Goal: Task Accomplishment & Management: Use online tool/utility

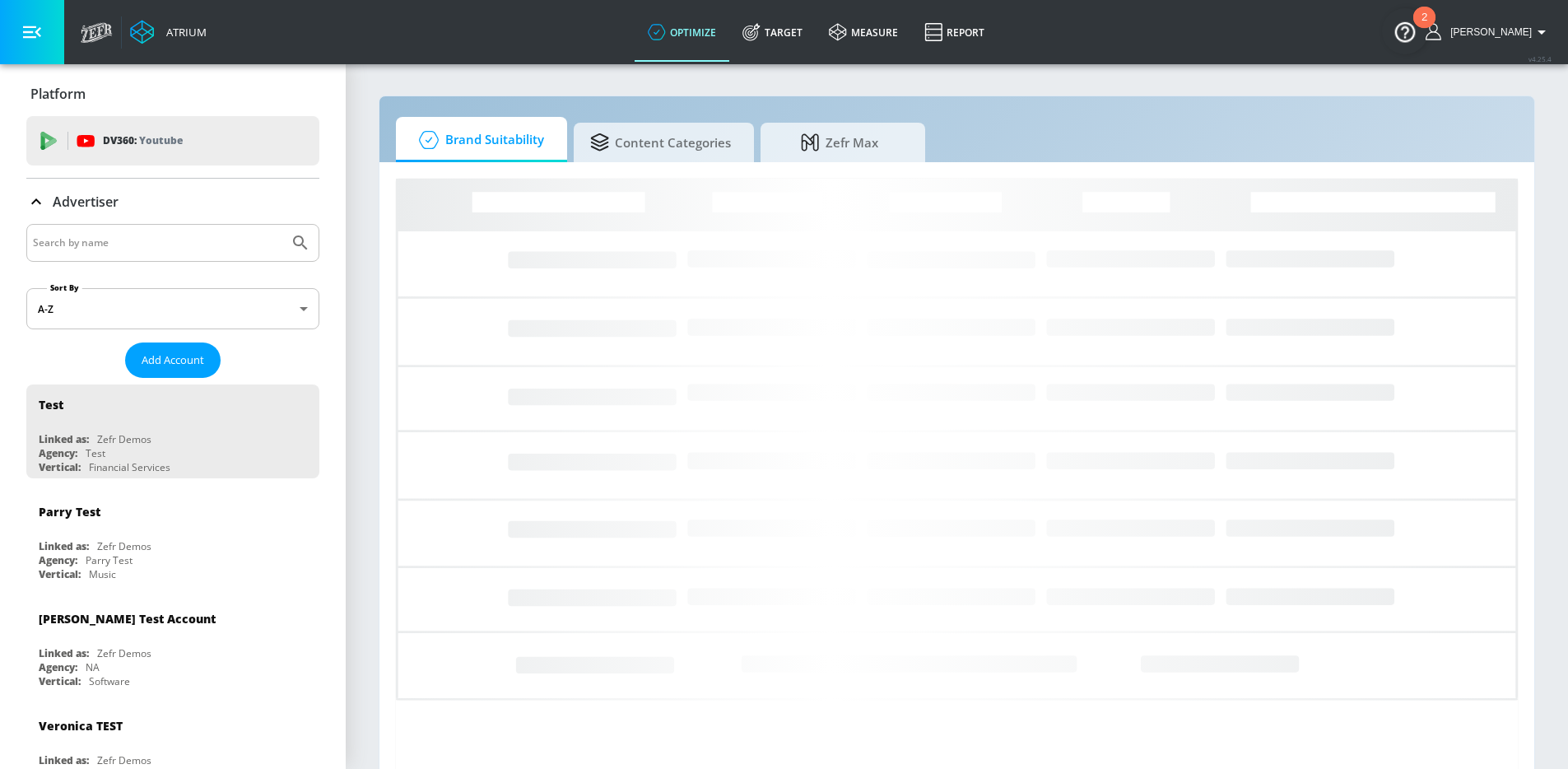
click at [183, 248] on input "Search by name" at bounding box center [157, 242] width 249 height 22
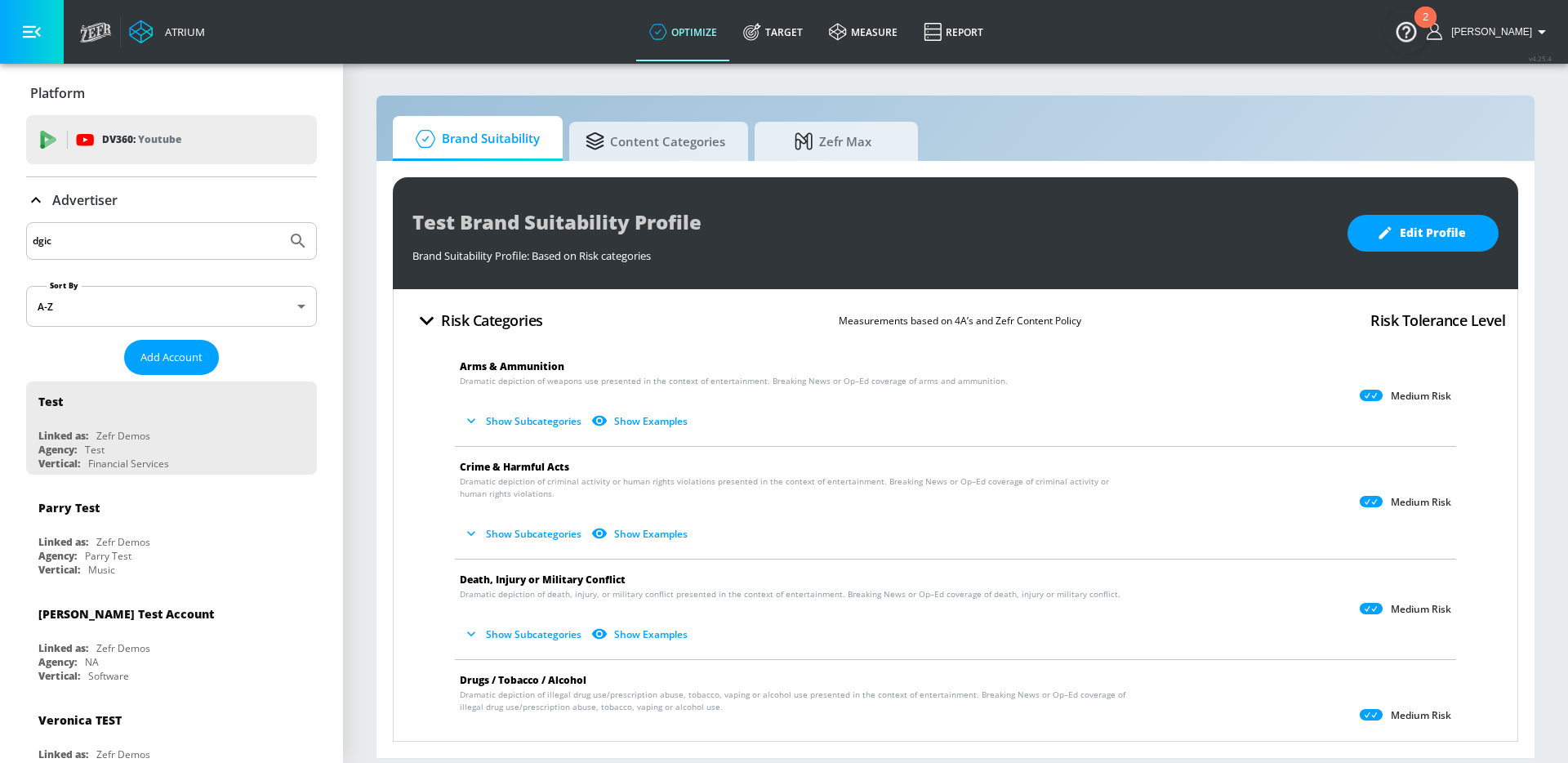
type input "dgic"
click at [280, 223] on button "Submit Search" at bounding box center [298, 241] width 36 height 36
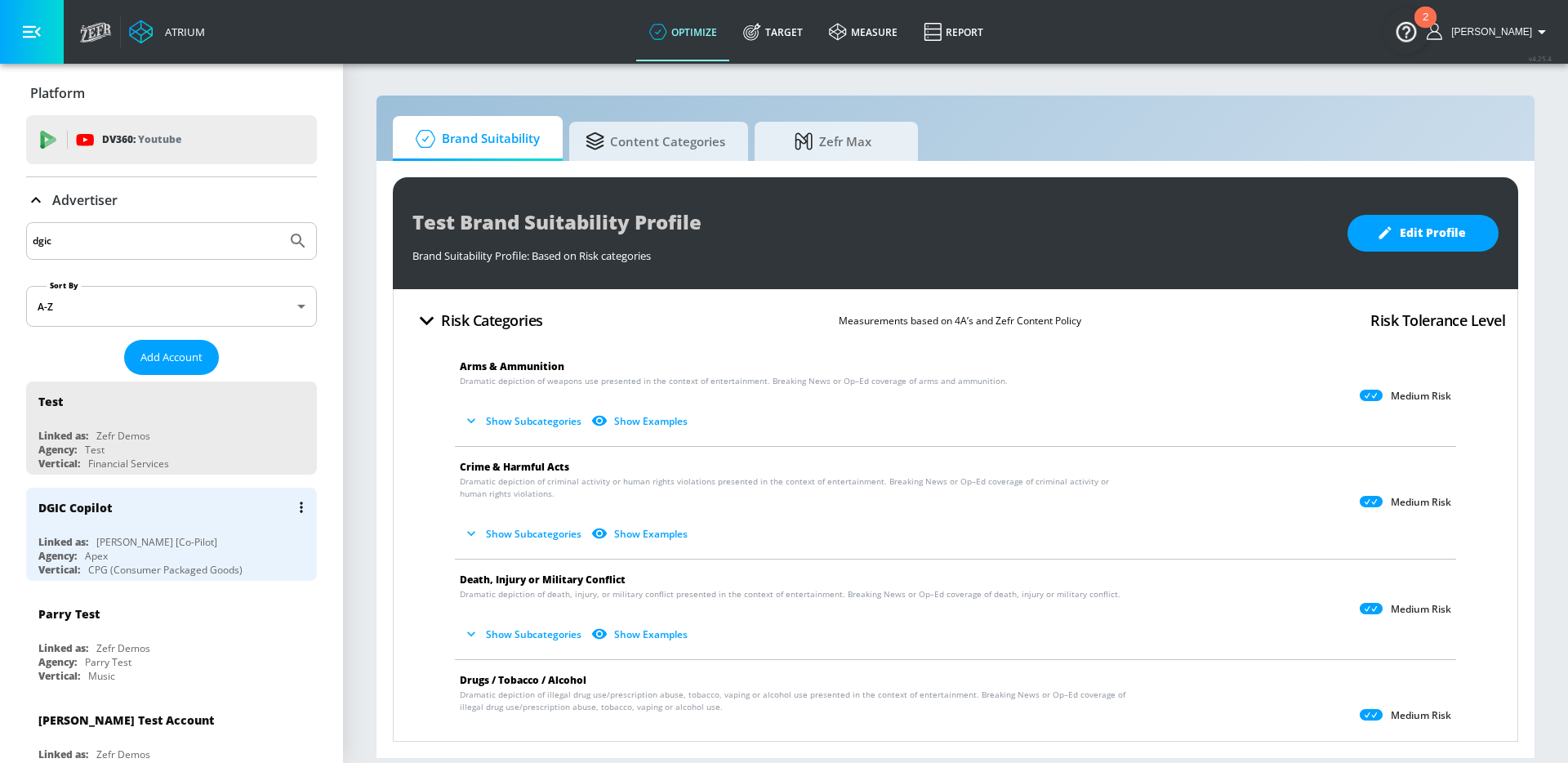
click at [103, 538] on div "[PERSON_NAME] [Co-Pilot]" at bounding box center [157, 541] width 121 height 14
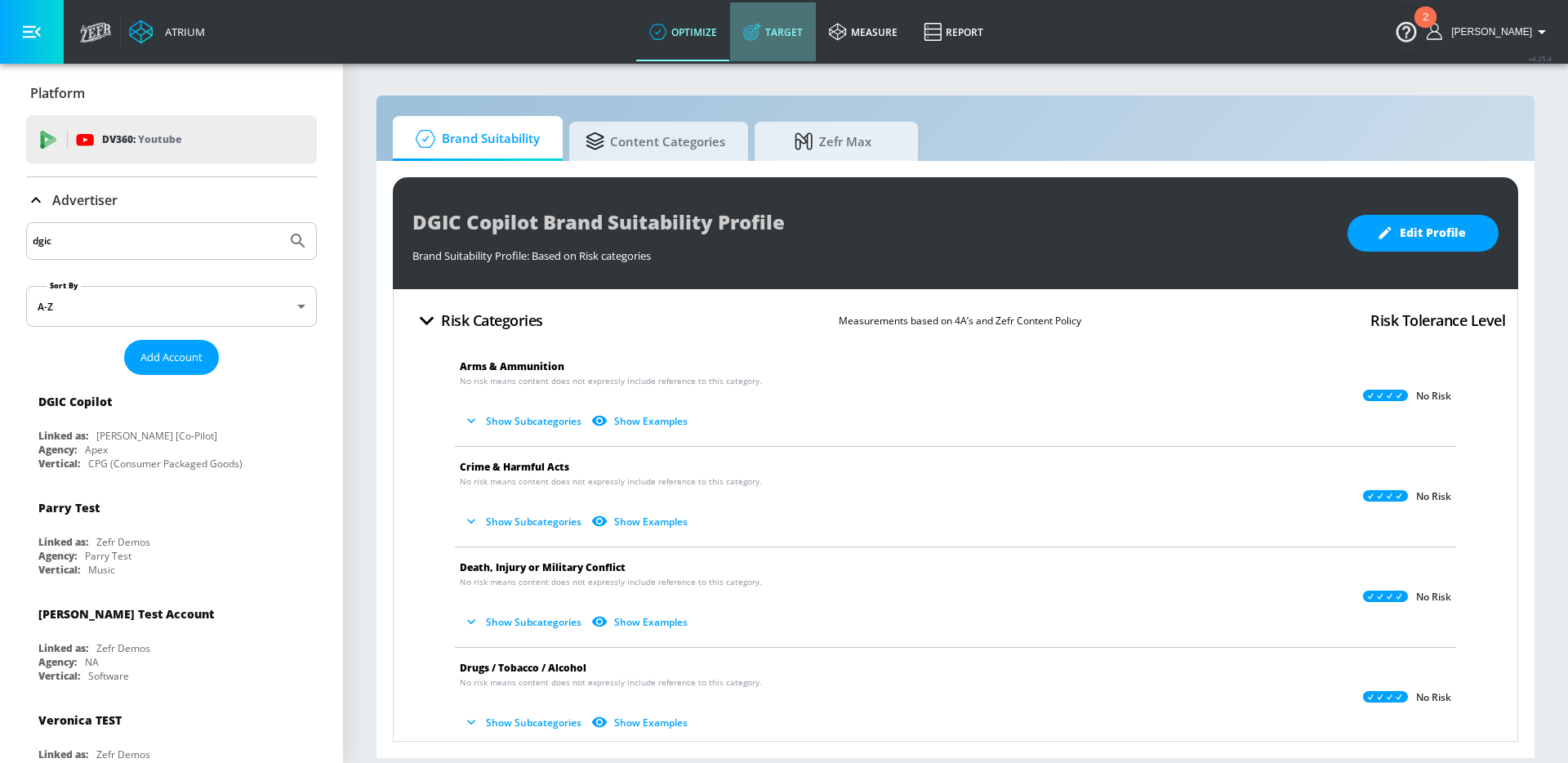
click at [800, 39] on link "Target" at bounding box center [773, 32] width 86 height 59
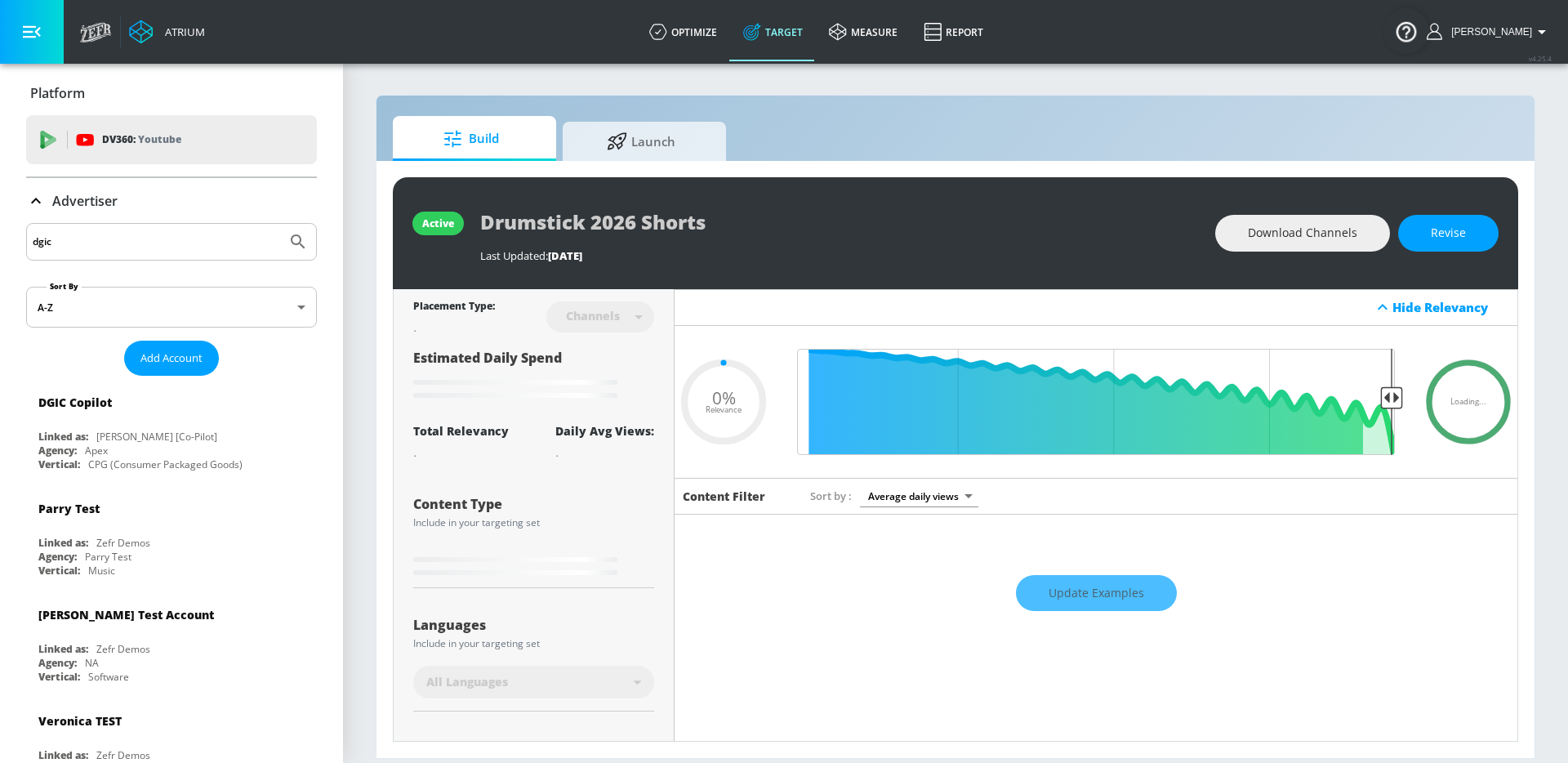
type input "0.05"
click at [631, 150] on span "Launch" at bounding box center [641, 139] width 124 height 39
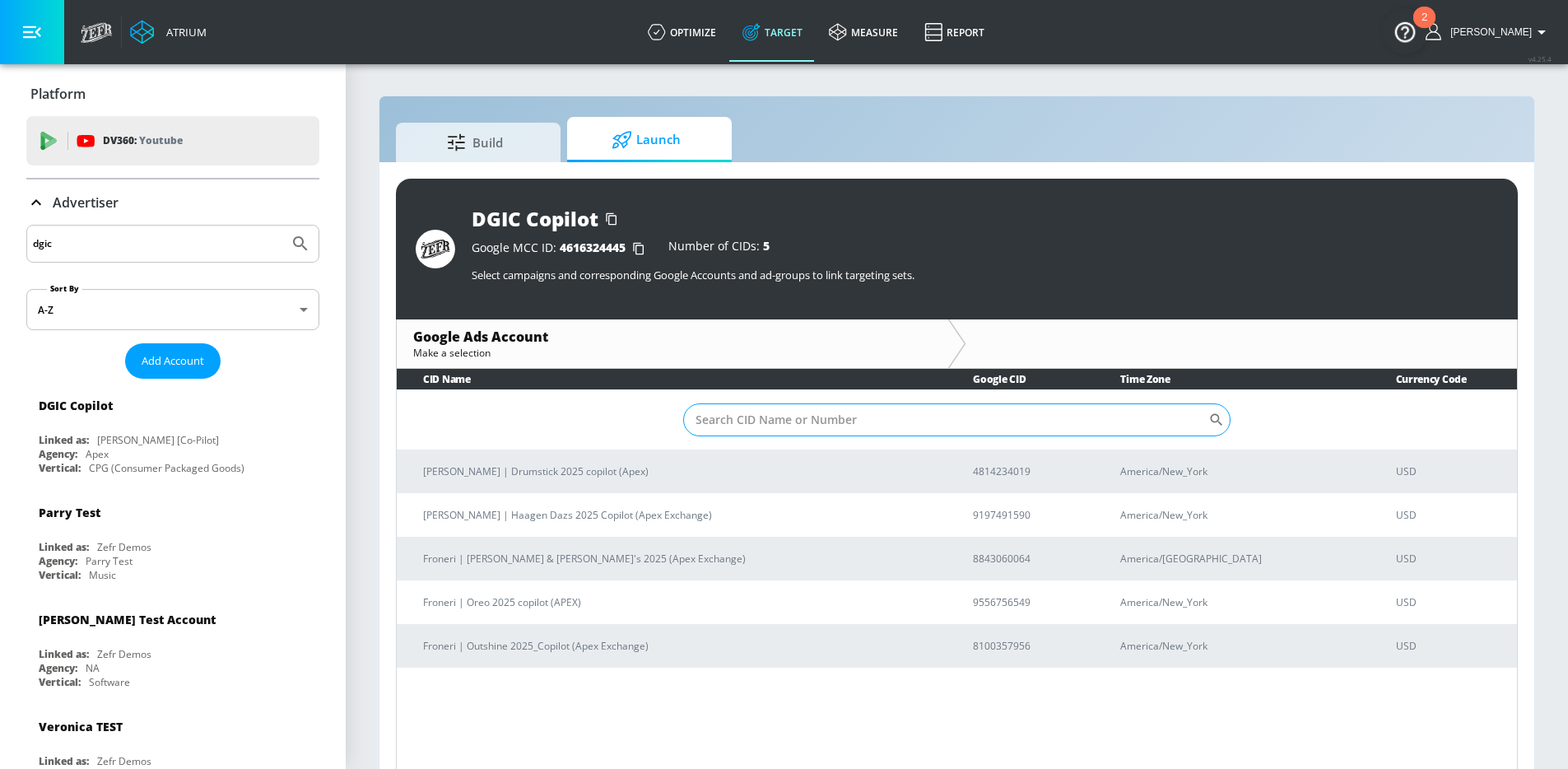
click at [859, 411] on input "Sort By" at bounding box center [946, 420] width 525 height 33
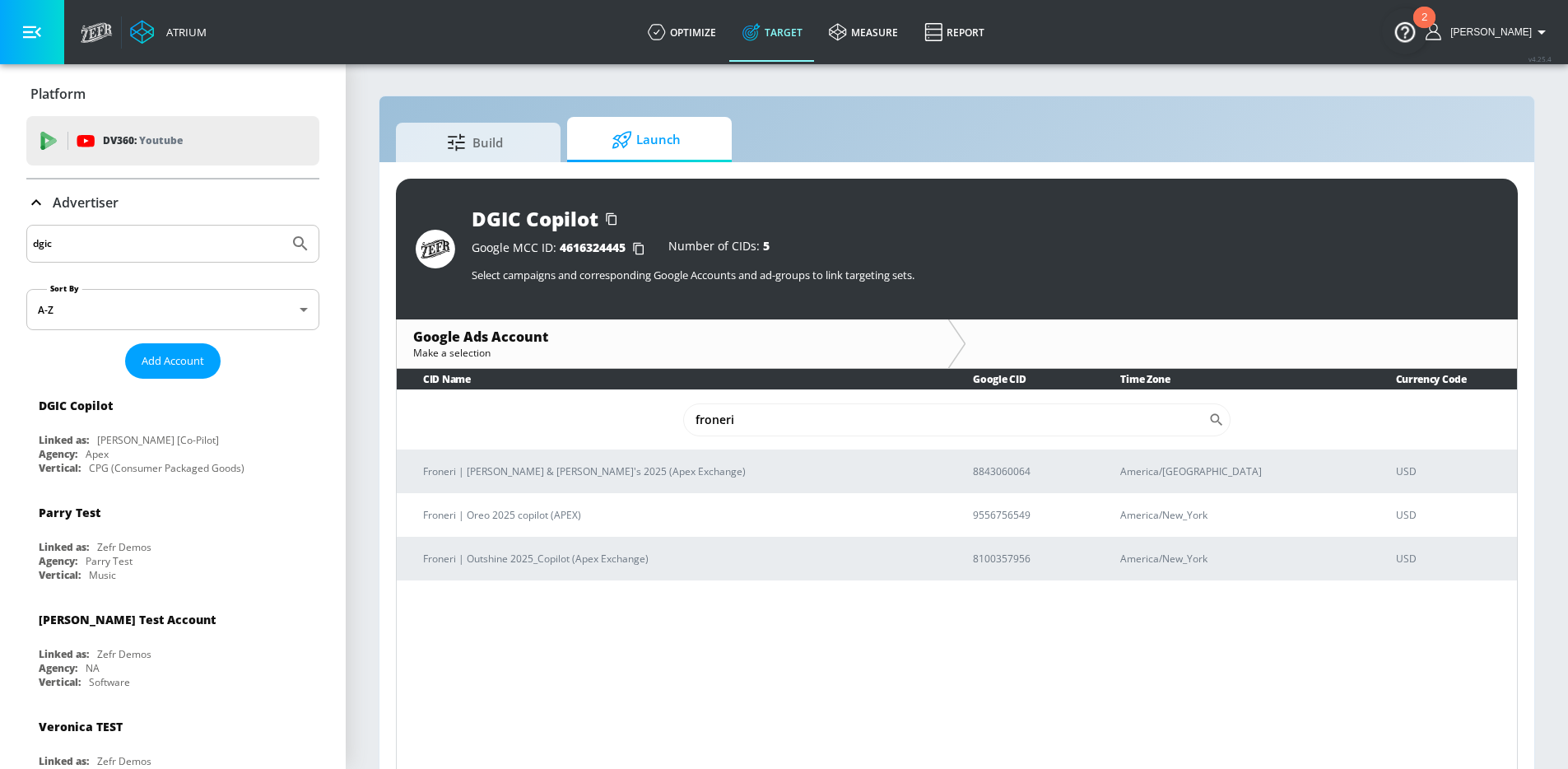
drag, startPoint x: 787, startPoint y: 410, endPoint x: 600, endPoint y: 411, distance: 187.0
click at [600, 411] on td "froneri ​" at bounding box center [957, 419] width 1121 height 60
drag, startPoint x: 745, startPoint y: 421, endPoint x: 542, endPoint y: 392, distance: 205.1
click at [585, 400] on td "froneri ​" at bounding box center [957, 419] width 1121 height 60
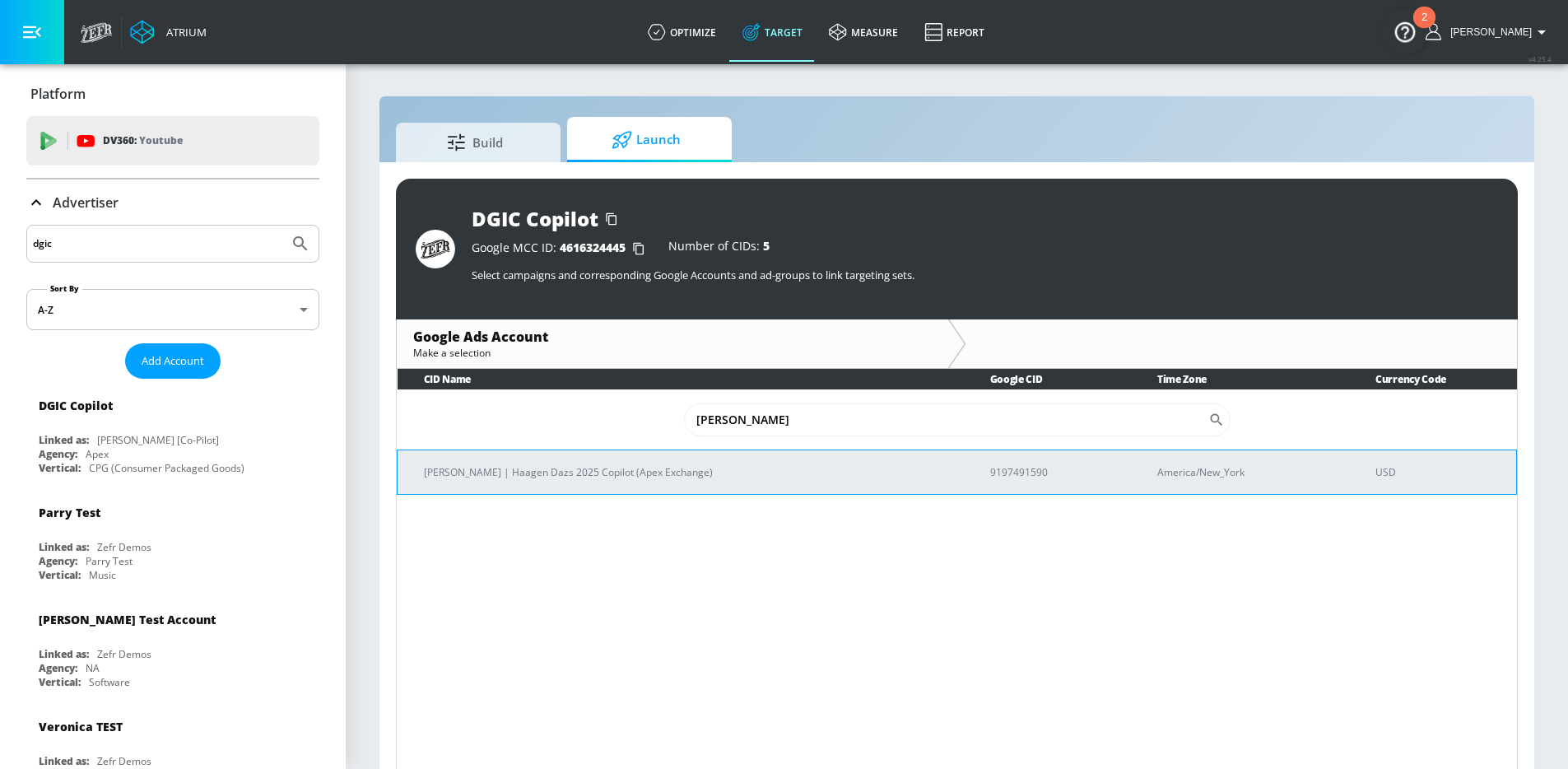
type input "[PERSON_NAME]"
click at [533, 467] on p "[PERSON_NAME] | Haagen Dazs 2025 Copilot (Apex Exchange)" at bounding box center [687, 472] width 527 height 17
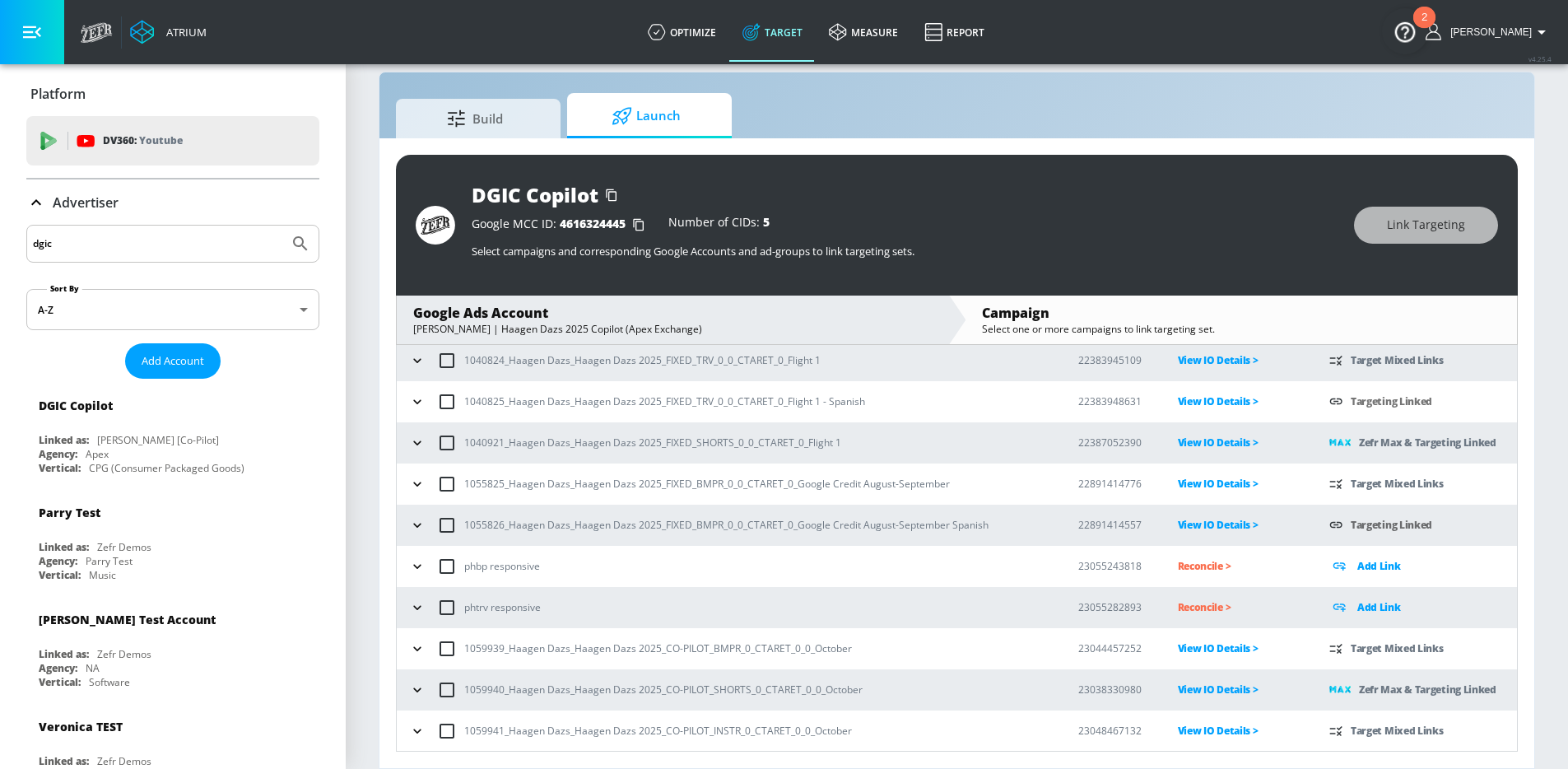
scroll to position [173, 0]
click at [414, 731] on icon "button" at bounding box center [417, 729] width 16 height 16
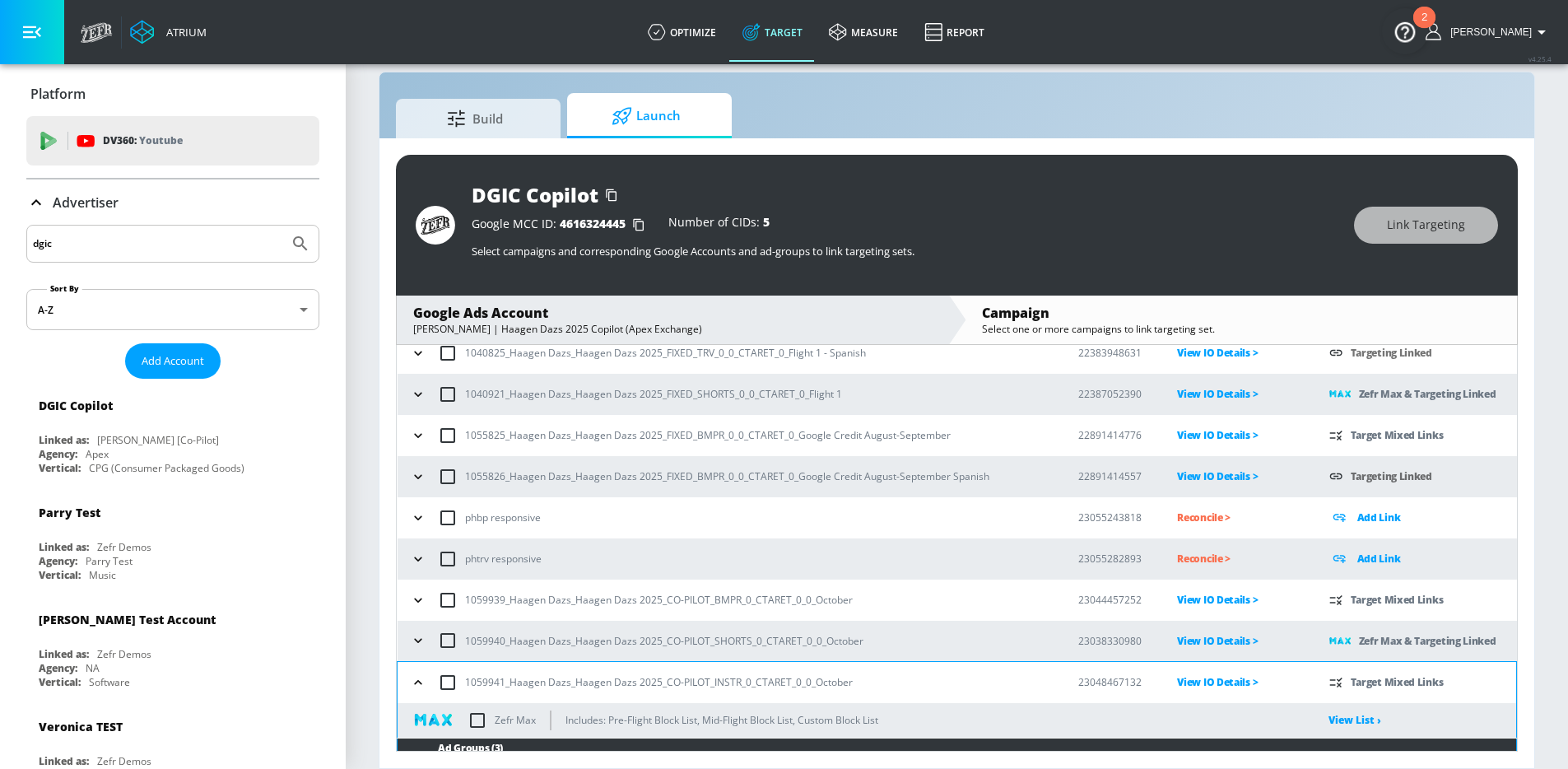
scroll to position [327, 0]
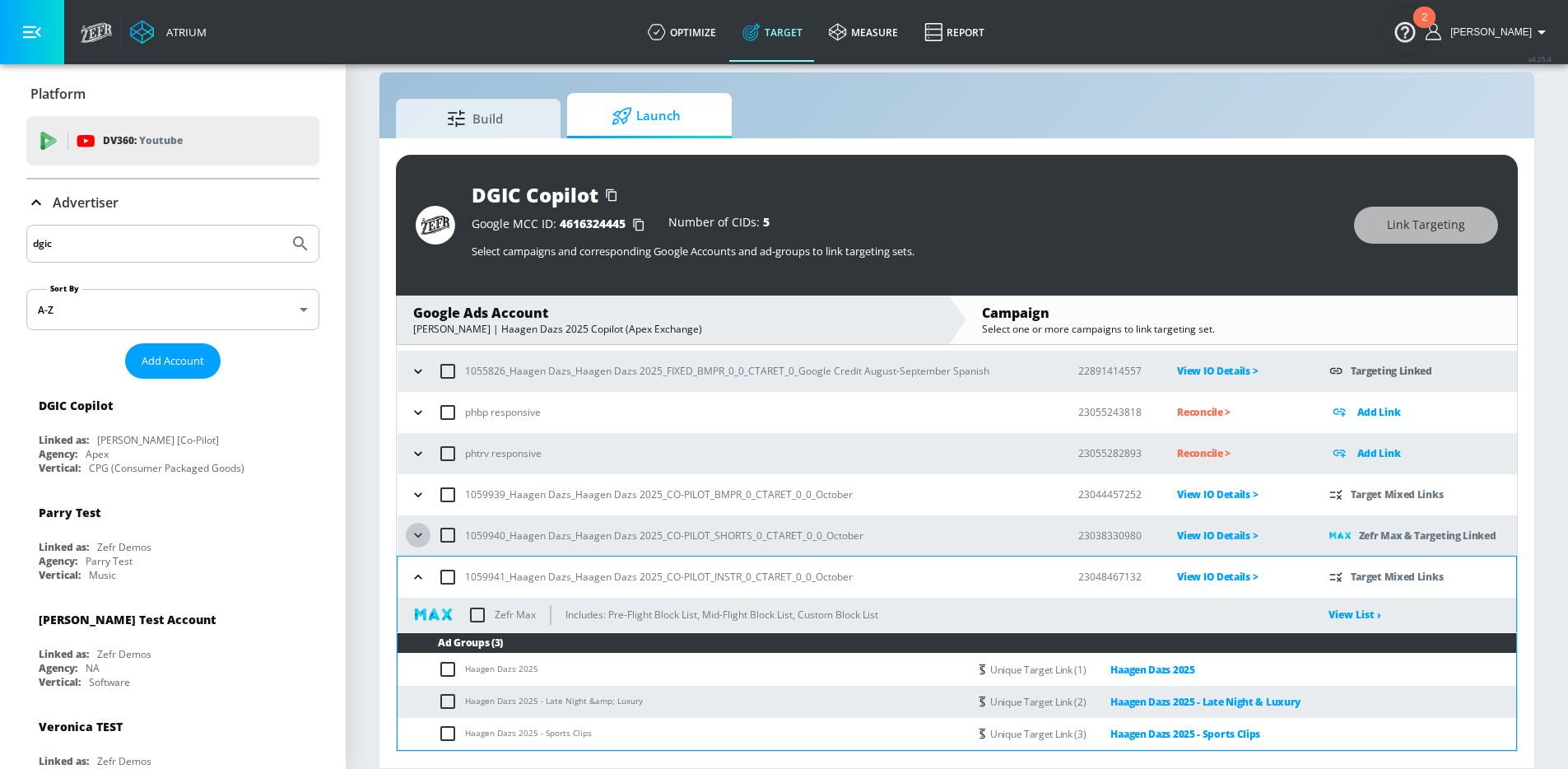
click at [415, 537] on icon "button" at bounding box center [418, 534] width 16 height 16
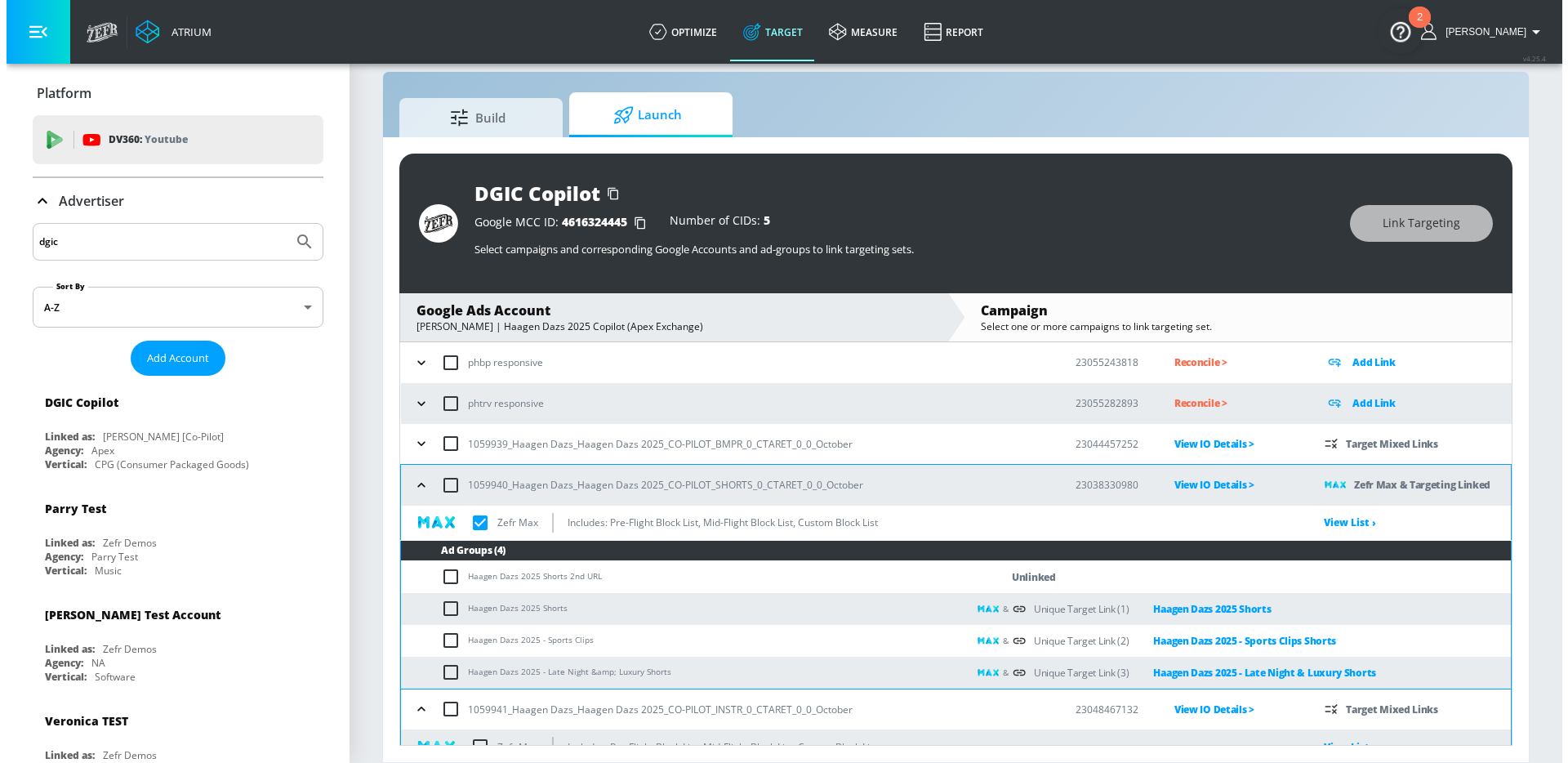
scroll to position [376, 0]
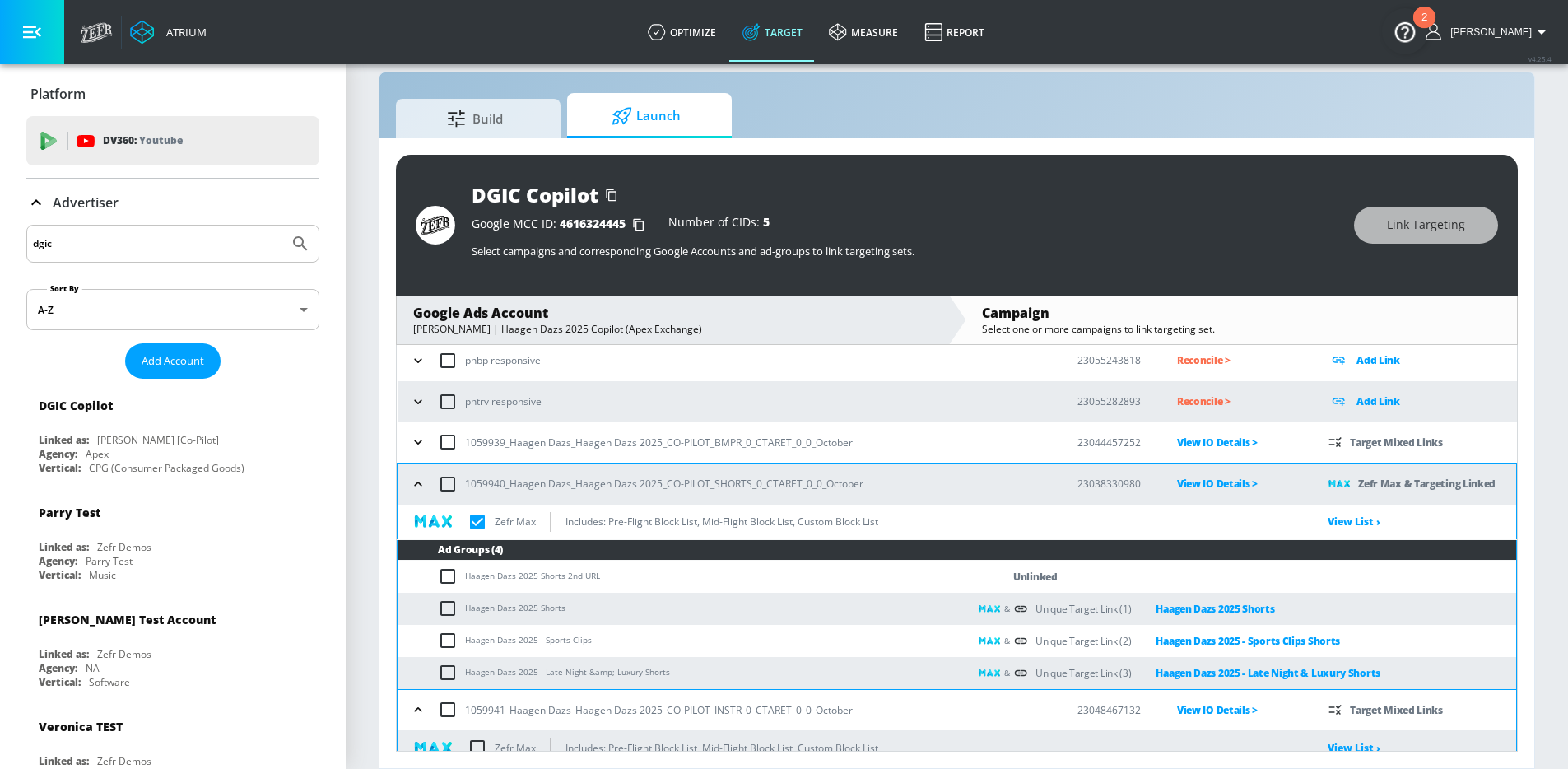
click at [447, 579] on input "checkbox" at bounding box center [451, 576] width 27 height 20
checkbox input "true"
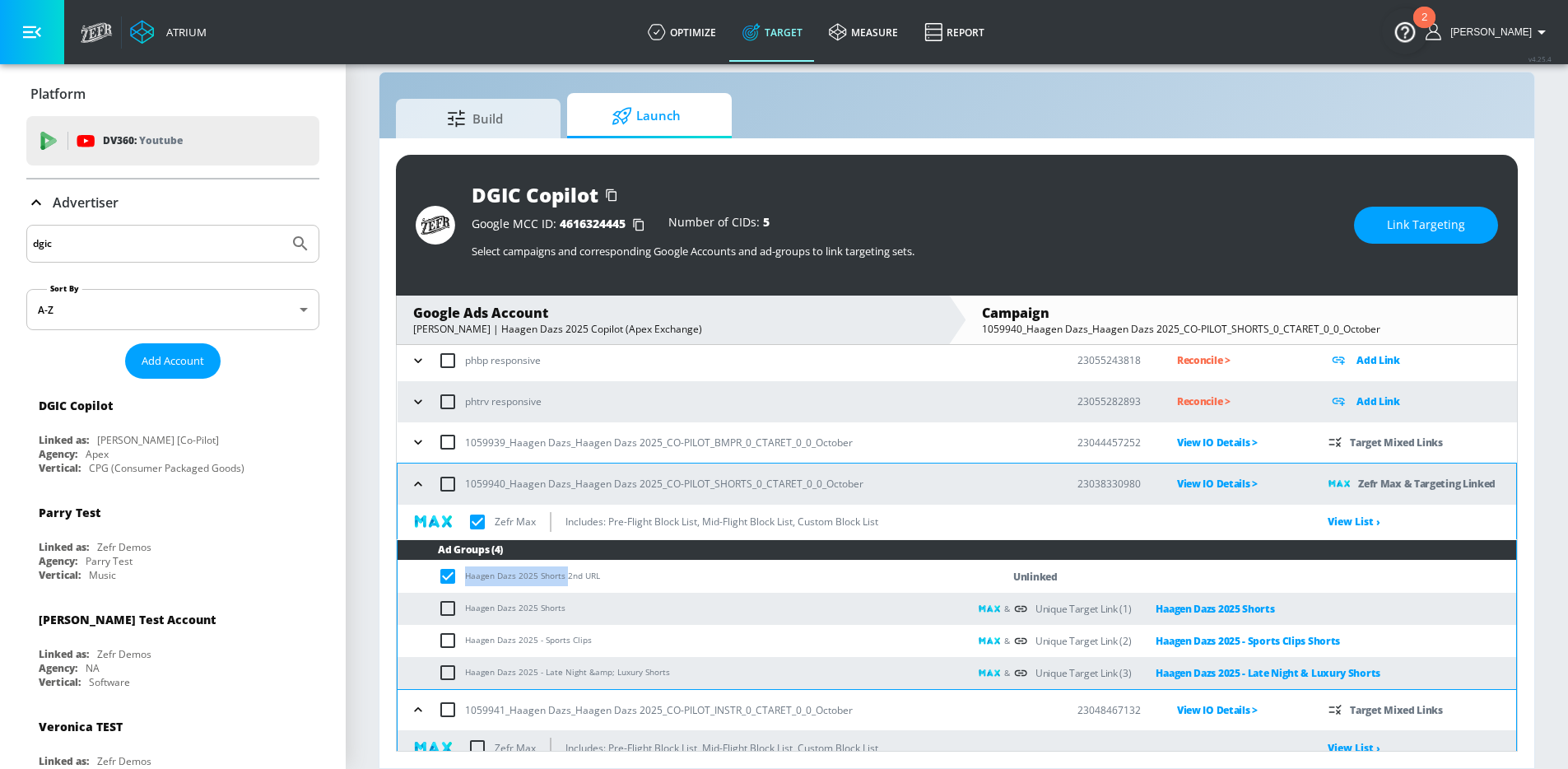
drag, startPoint x: 565, startPoint y: 577, endPoint x: 449, endPoint y: 578, distance: 116.0
click at [449, 578] on td "Haagen Dazs 2025 Shorts 2nd URL" at bounding box center [683, 577] width 570 height 32
copy td "Haagen Dazs 2025 Shorts"
click at [1443, 227] on span "Link Targeting" at bounding box center [1426, 225] width 79 height 21
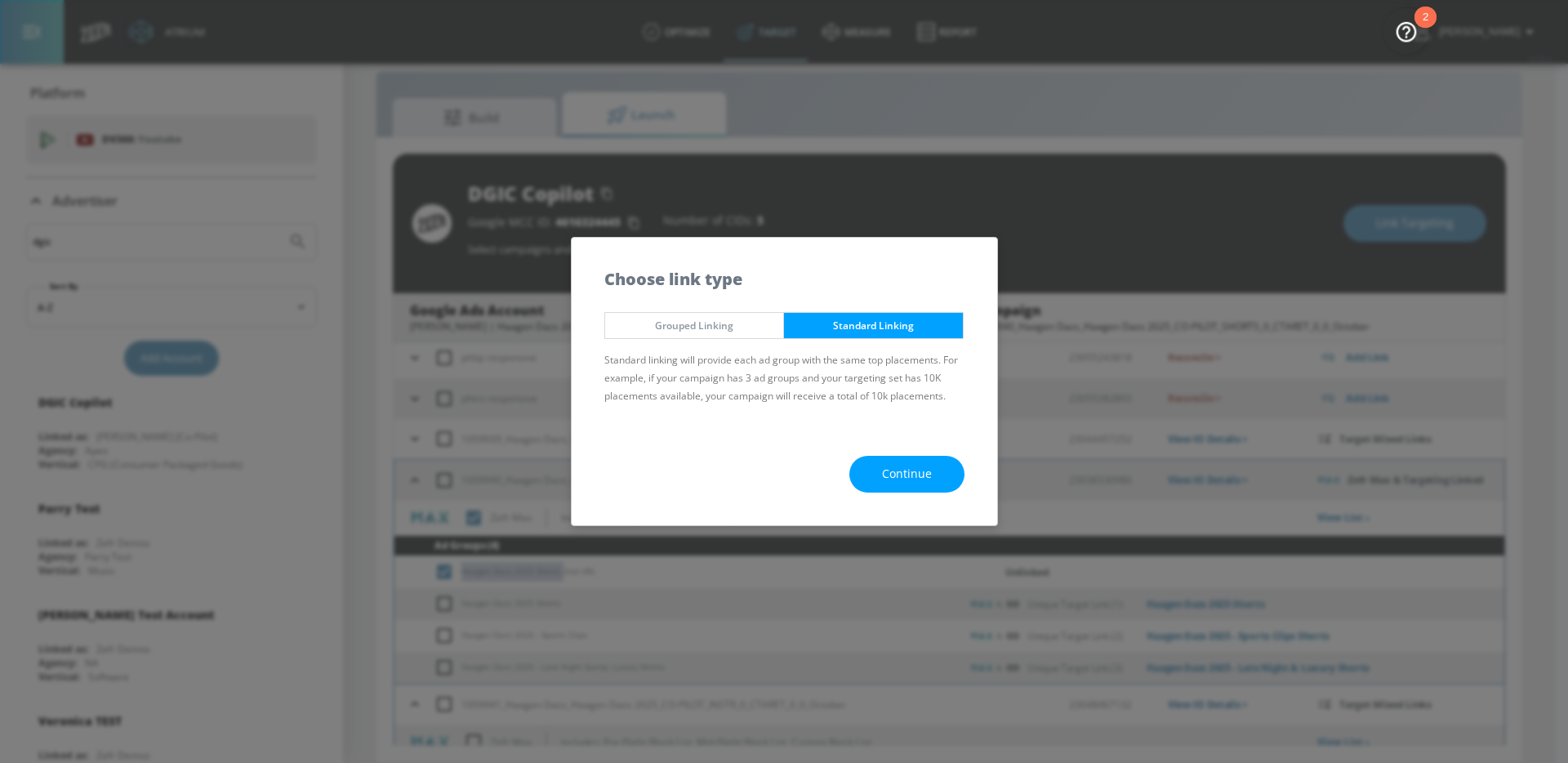
click at [917, 474] on span "Continue" at bounding box center [906, 475] width 50 height 21
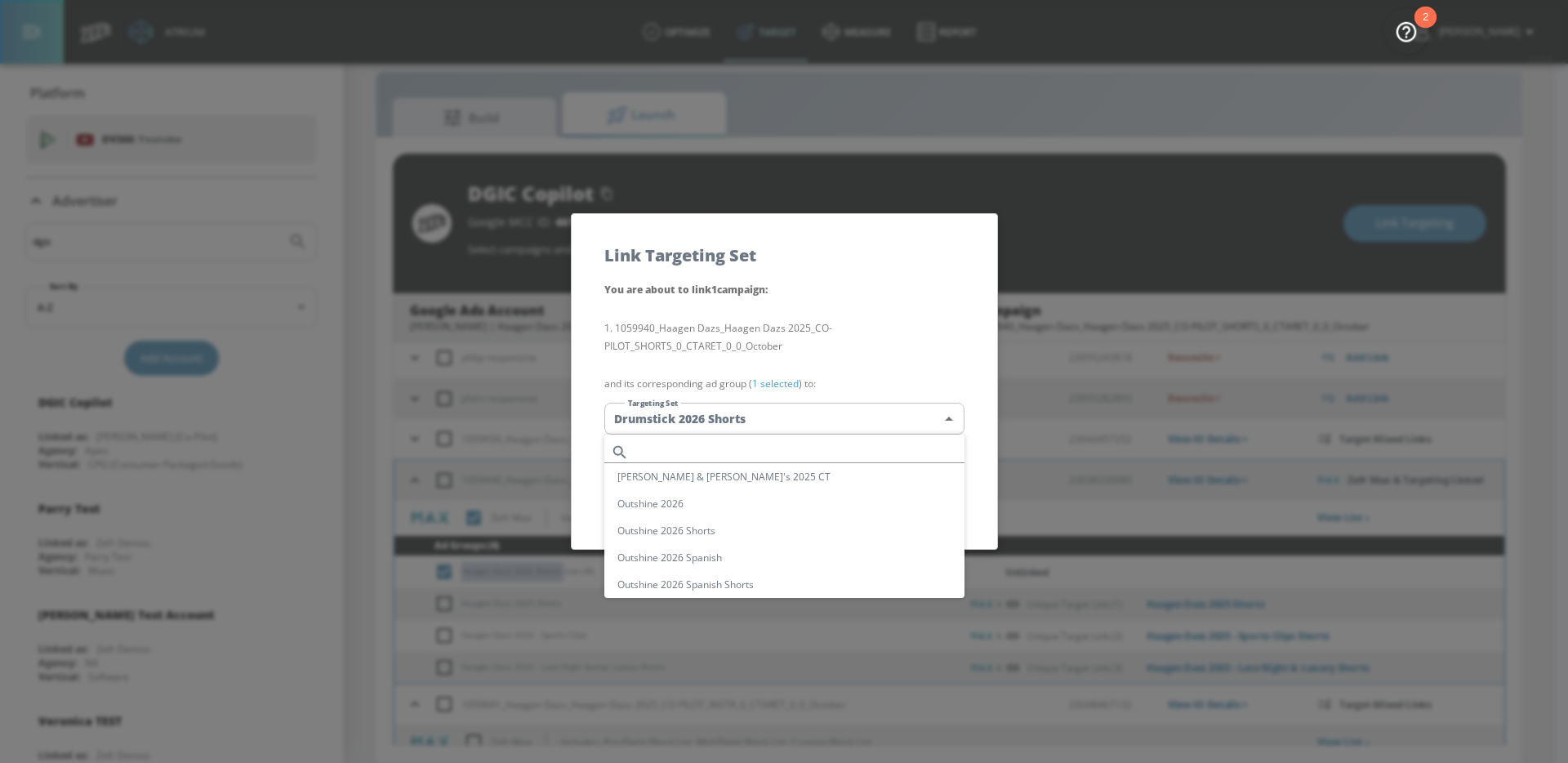
click at [793, 420] on body "Atrium optimize Target measure Report optimize Target measure Report v 4.25.4 […" at bounding box center [784, 369] width 1568 height 786
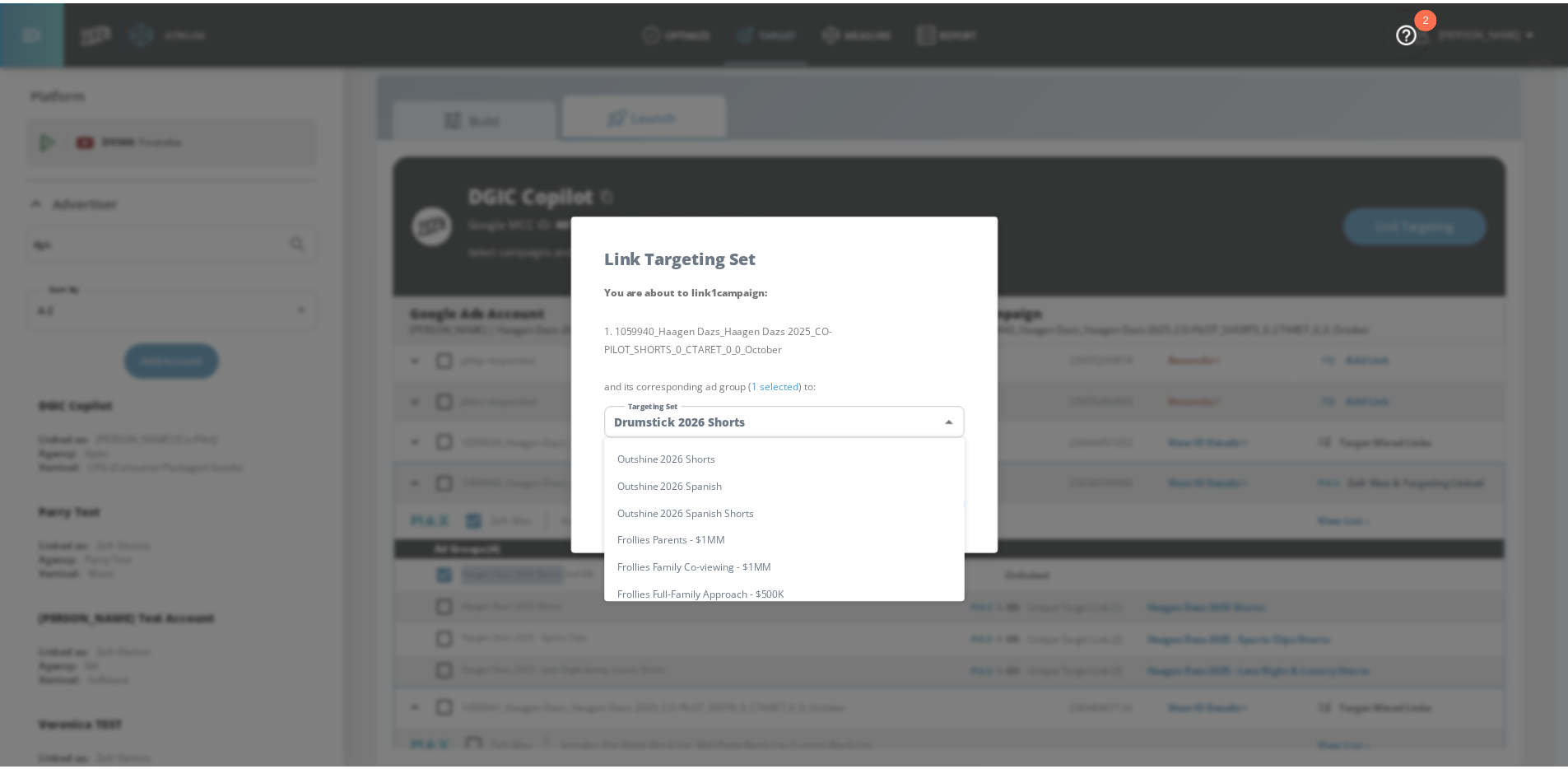
scroll to position [0, 0]
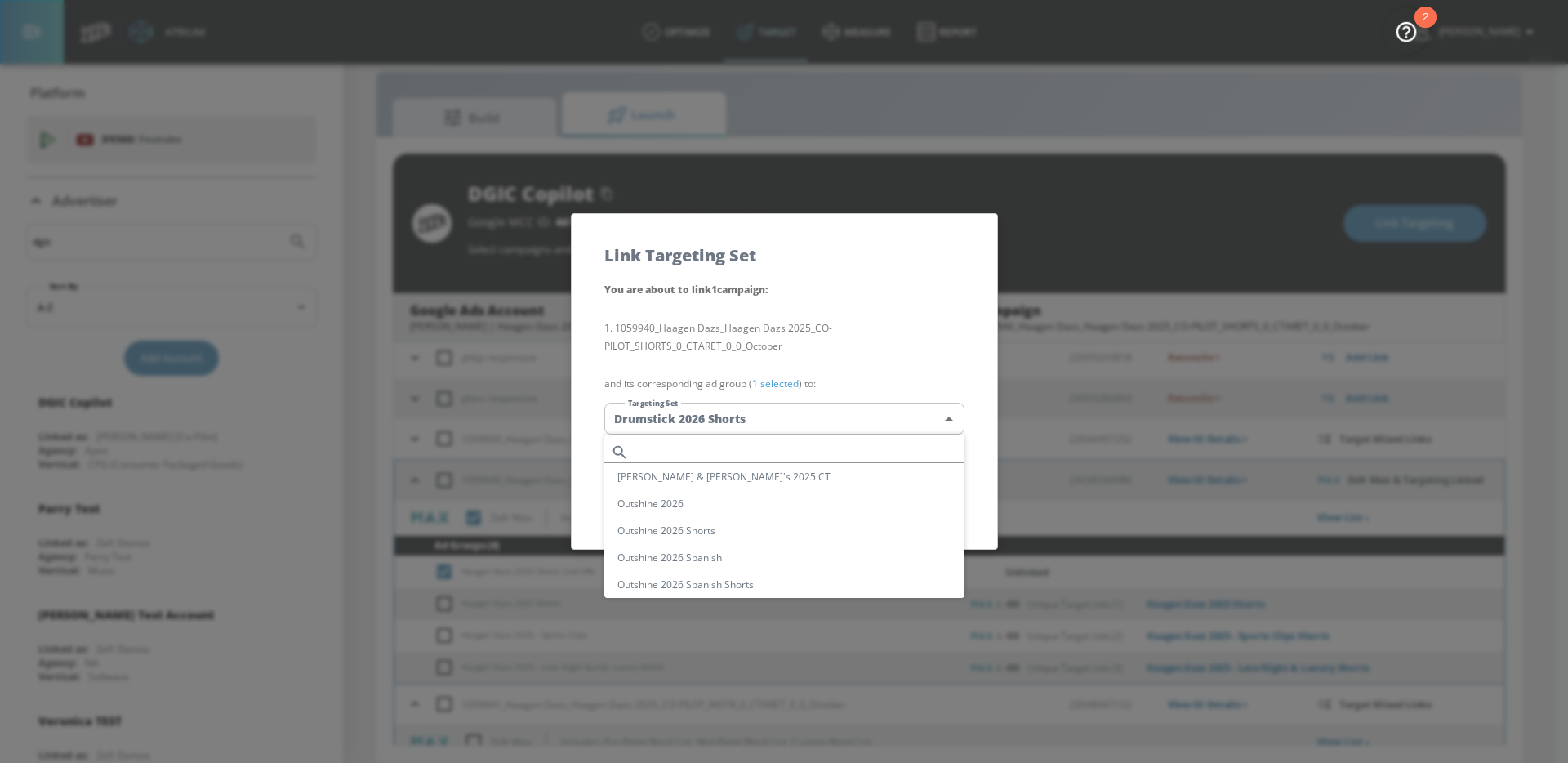
click at [723, 451] on input "text" at bounding box center [800, 451] width 329 height 22
paste input "Haagen Dazs 2025 Shorts"
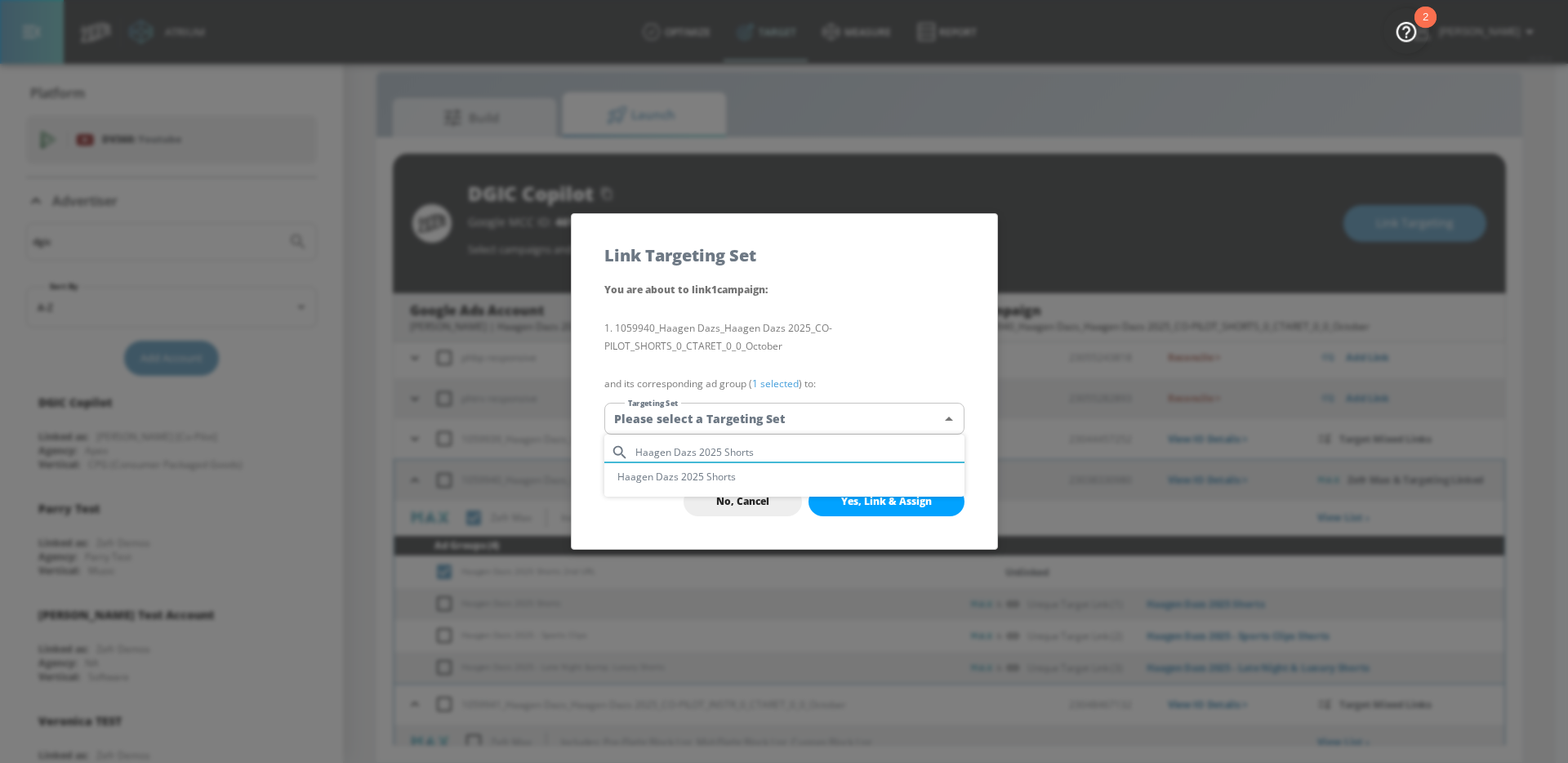
type input "Haagen Dazs 2025 Shorts"
click at [791, 476] on li "Haagen Dazs 2025 Shorts" at bounding box center [784, 476] width 360 height 27
type input "c0534eaa-2255-4b80-b969-d57318a6f431"
click at [875, 504] on span "Yes, Link & Assign" at bounding box center [886, 502] width 90 height 13
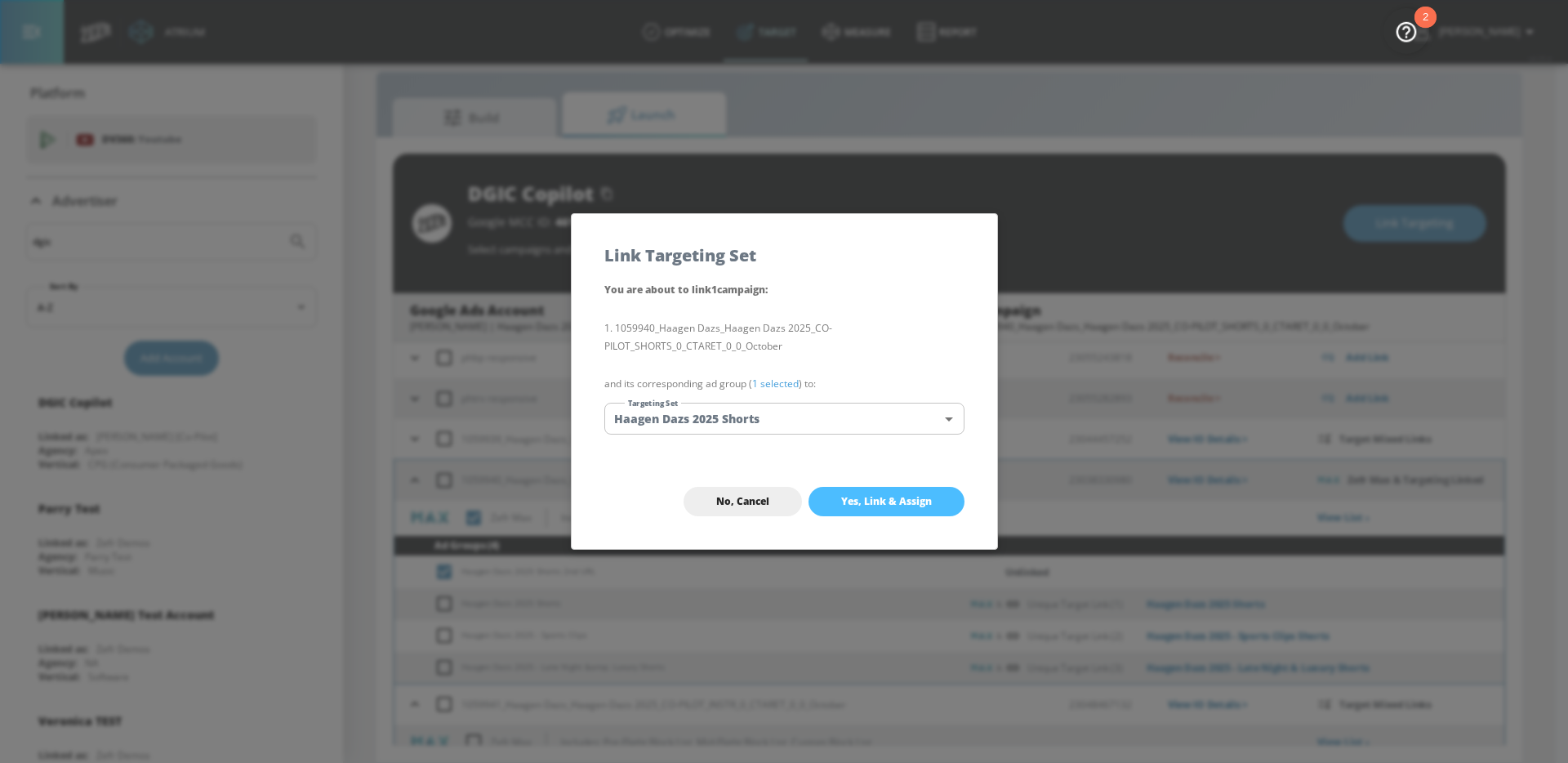
checkbox input "true"
checkbox input "false"
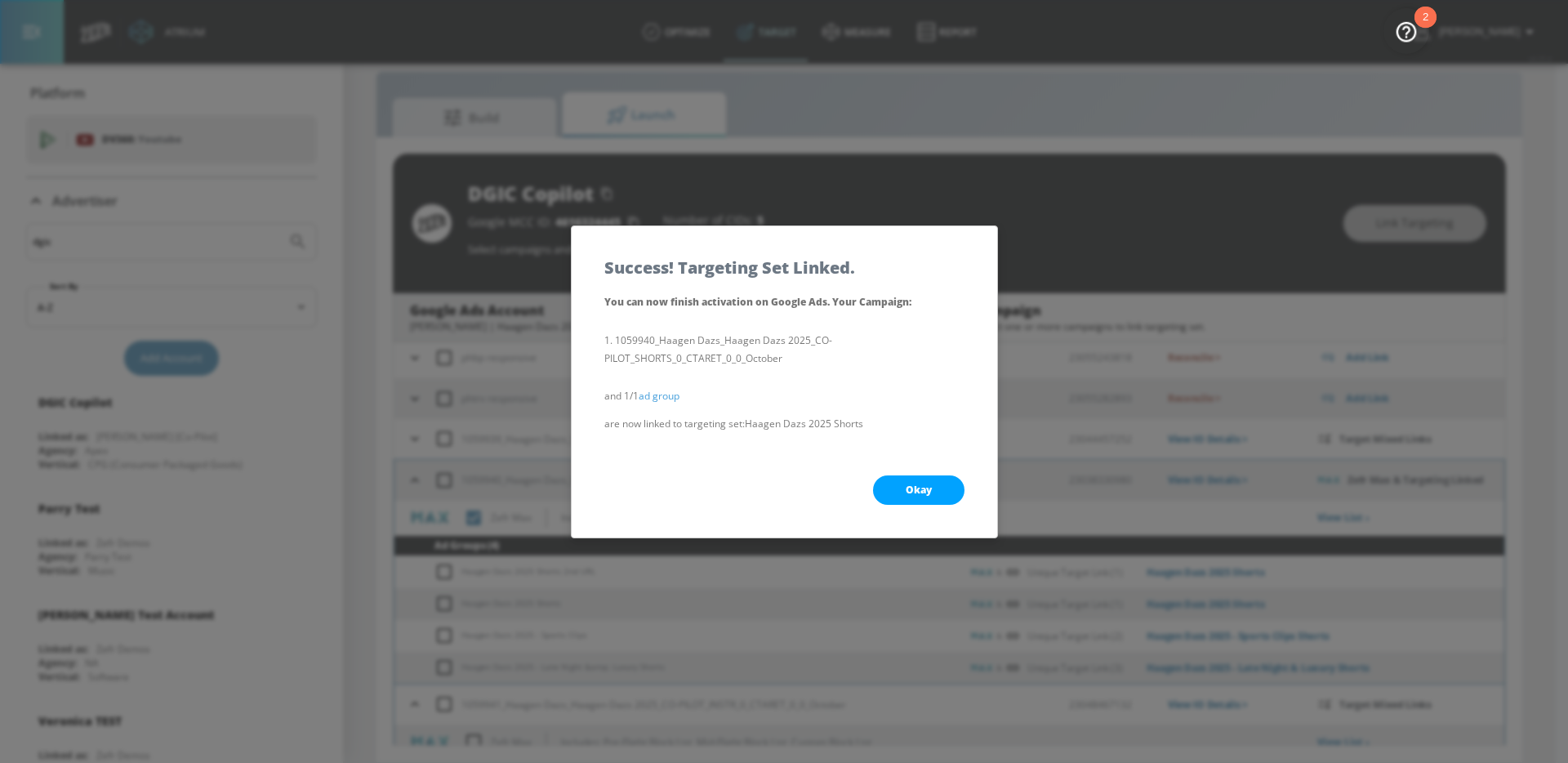
click at [915, 483] on span "Okay" at bounding box center [919, 490] width 26 height 13
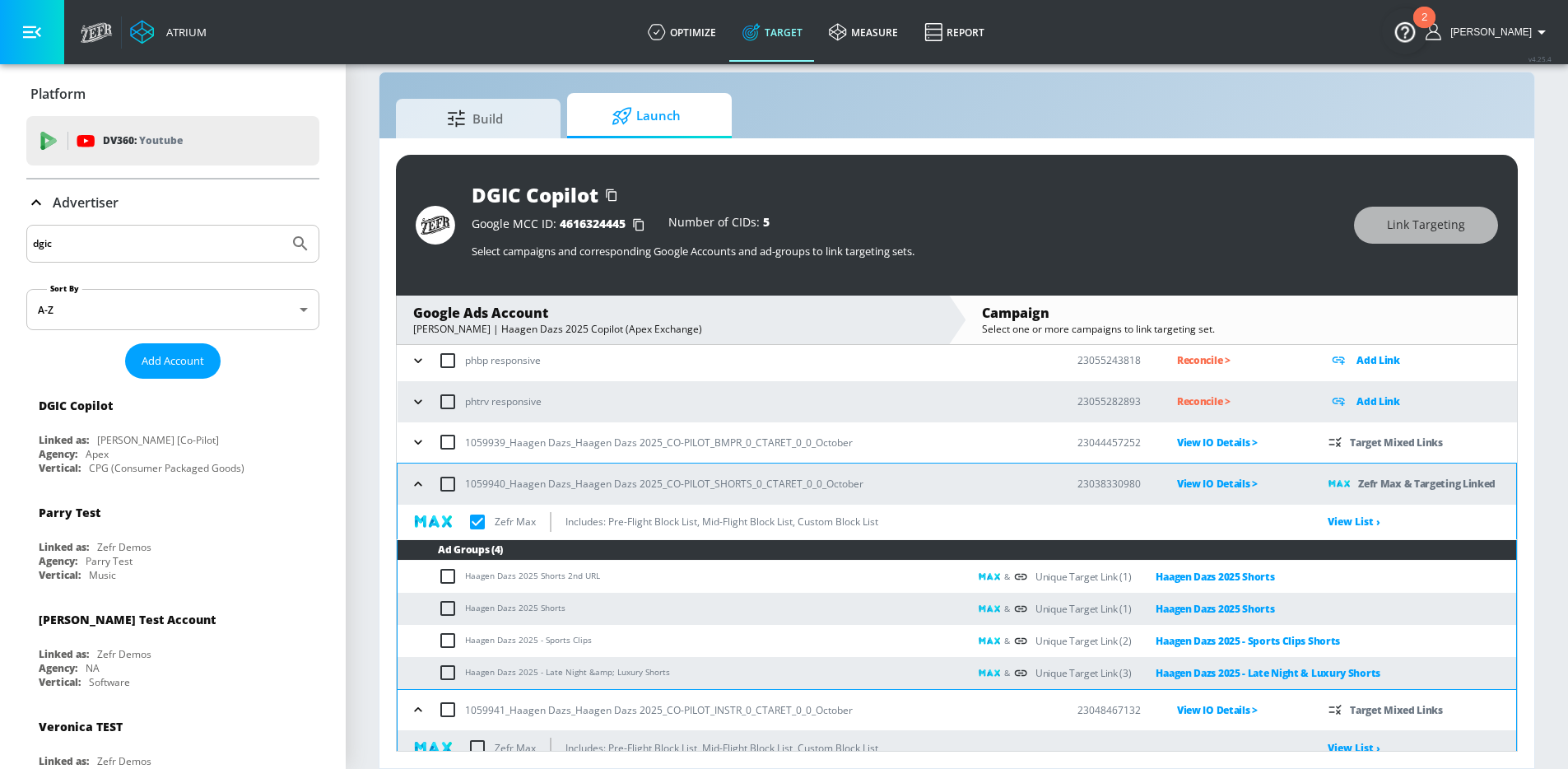
checkbox input "true"
